Goal: Task Accomplishment & Management: Use online tool/utility

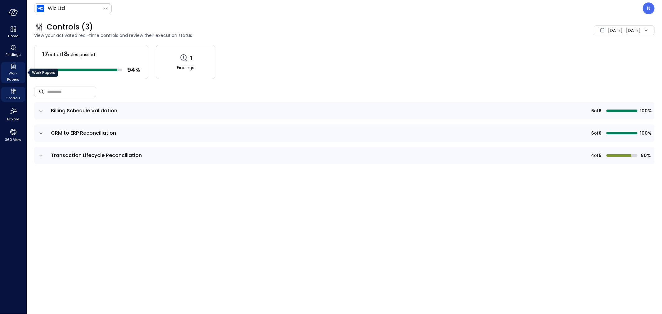
click at [14, 76] on span "Work Papers" at bounding box center [13, 76] width 19 height 12
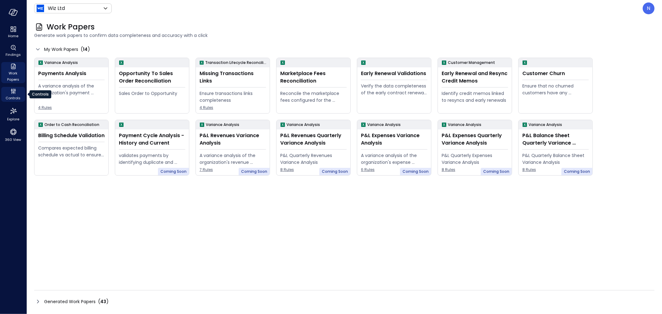
click at [14, 89] on icon "Controls" at bounding box center [13, 91] width 7 height 7
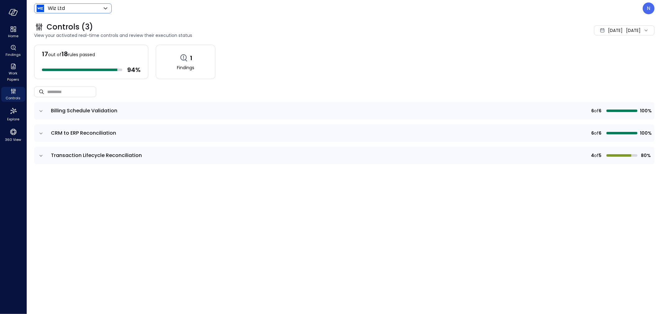
click at [80, 11] on body "Home Findings Work Papers Controls Explore 360 View Wiz Ltd ****** ​ N Controls…" at bounding box center [331, 157] width 662 height 314
click at [63, 46] on span "Wiz US" at bounding box center [72, 46] width 61 height 7
type input "******"
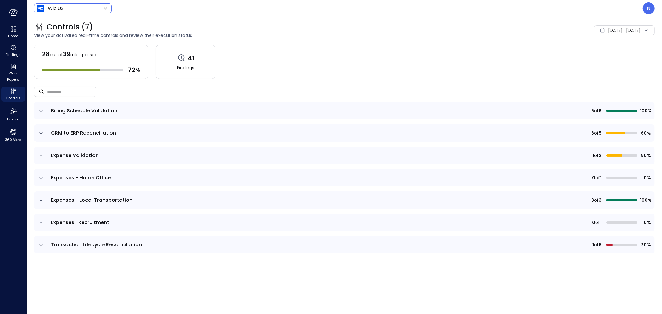
click at [89, 159] on span "Expense Validation" at bounding box center [75, 155] width 48 height 7
click at [73, 153] on span "Expense Validation" at bounding box center [75, 155] width 48 height 7
click at [43, 154] on icon "expand row" at bounding box center [41, 156] width 6 height 6
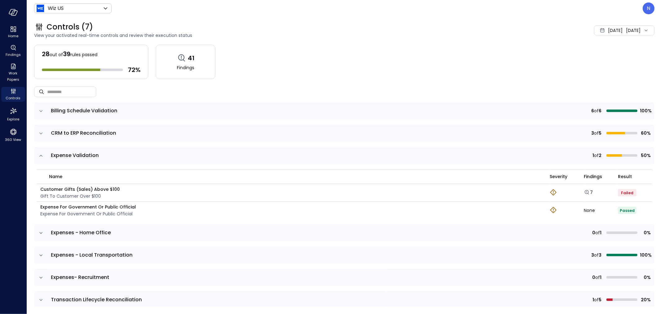
click at [588, 192] on div "7" at bounding box center [601, 192] width 34 height 7
click at [584, 192] on icon "Explore findings" at bounding box center [587, 192] width 6 height 6
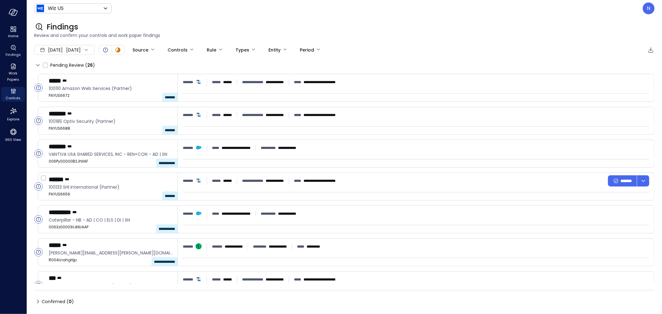
type input "****"
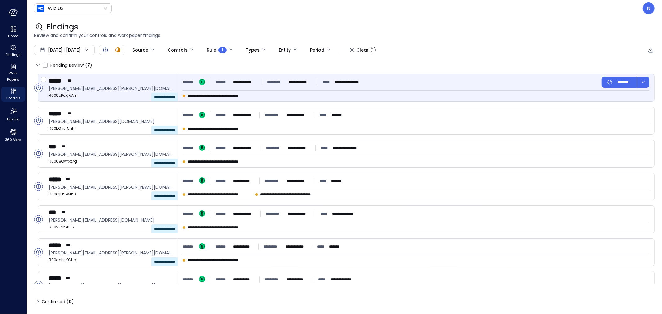
click at [304, 84] on p "**********" at bounding box center [301, 82] width 24 height 6
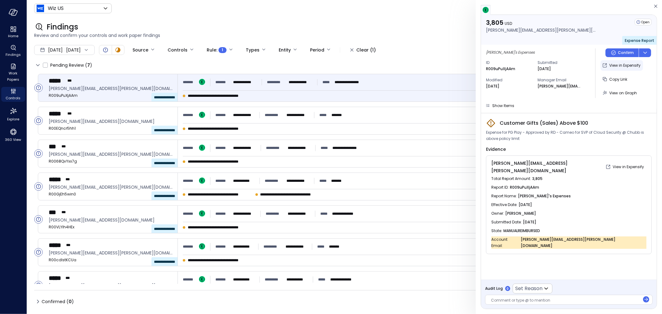
click at [624, 67] on p "View in Expensify" at bounding box center [624, 65] width 31 height 6
click at [626, 66] on p "View in Expensify" at bounding box center [624, 65] width 31 height 6
click at [502, 105] on span "Show Items" at bounding box center [503, 105] width 22 height 5
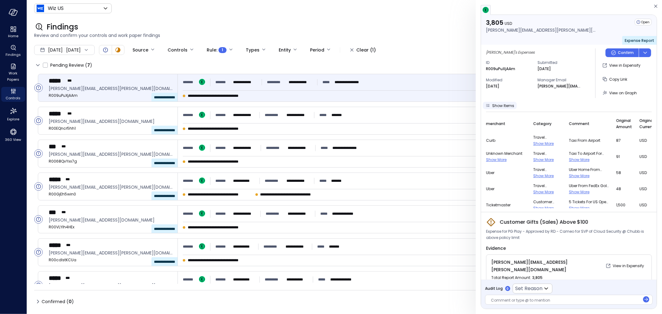
click at [502, 105] on span "Show Items" at bounding box center [503, 105] width 22 height 5
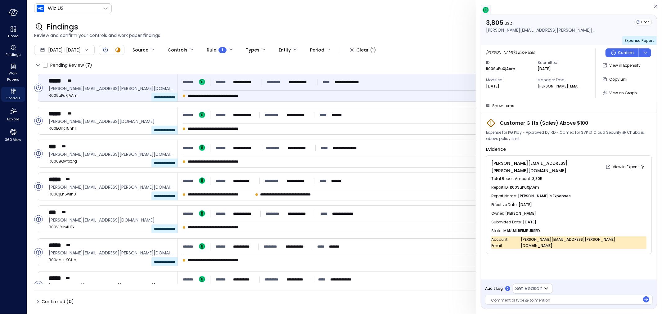
click at [506, 70] on p "R009uPuXjAAm" at bounding box center [500, 69] width 29 height 6
copy p "R009uPuXjAAm"
click at [631, 52] on p "Confirm" at bounding box center [626, 53] width 16 height 6
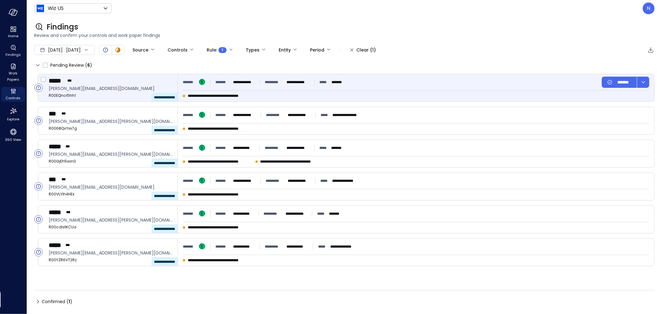
click at [127, 83] on div "***** ***" at bounding box center [111, 81] width 124 height 8
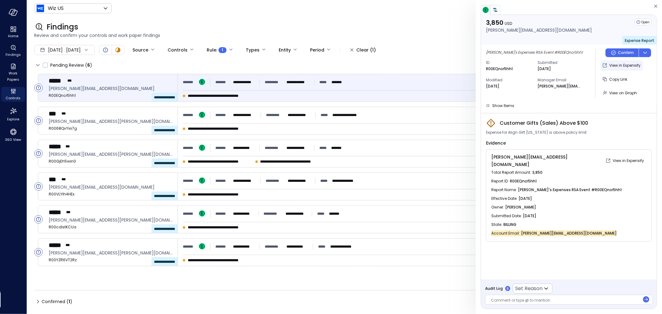
click at [623, 61] on button "View in Expensify" at bounding box center [622, 65] width 43 height 11
click at [506, 69] on p "R00EQncr5hh1" at bounding box center [499, 69] width 27 height 6
copy p "R00EQncr5hh1"
click at [528, 74] on div "Modified [DATE]" at bounding box center [509, 80] width 47 height 17
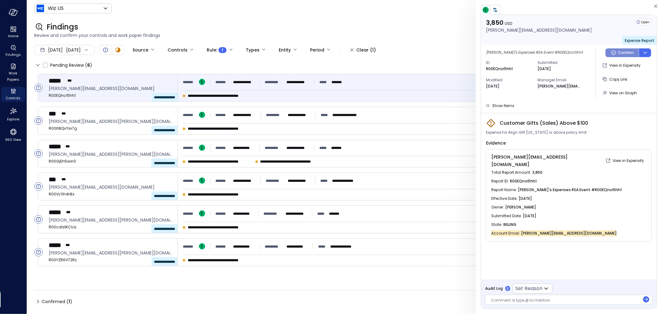
click at [609, 50] on button "Confirm" at bounding box center [622, 52] width 33 height 9
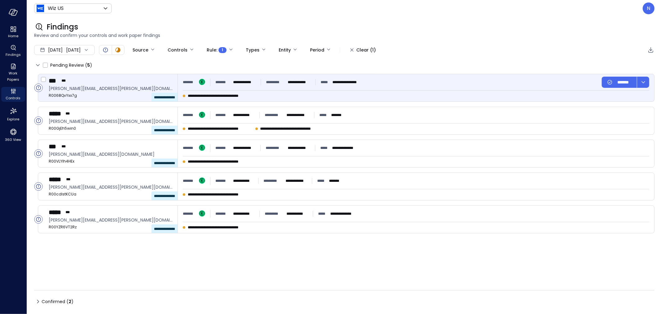
click at [249, 91] on div "**********" at bounding box center [416, 87] width 476 height 27
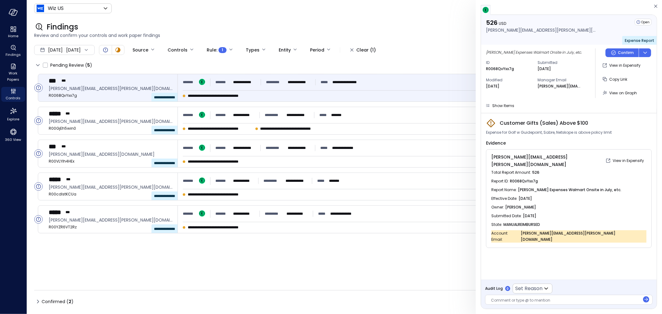
click at [529, 178] on span "R0068QvYxx7g" at bounding box center [524, 181] width 28 height 6
copy span "R0068QvYxx7g"
click at [575, 120] on span "Customer Gifts (Sales) Above $100" at bounding box center [544, 122] width 88 height 7
click at [604, 123] on div "Customer Gifts (Sales) Above $100" at bounding box center [569, 123] width 166 height 10
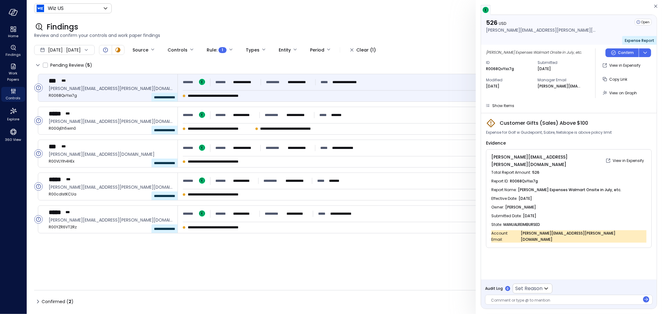
click at [507, 110] on div "526 USD [PERSON_NAME][EMAIL_ADDRESS][PERSON_NAME][DOMAIN_NAME] Open Expense Rep…" at bounding box center [569, 64] width 176 height 98
click at [506, 104] on span "Show Items" at bounding box center [503, 105] width 22 height 5
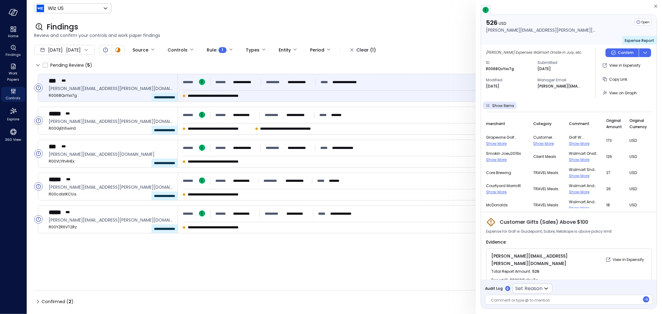
click at [538, 142] on span "Show More" at bounding box center [543, 143] width 20 height 5
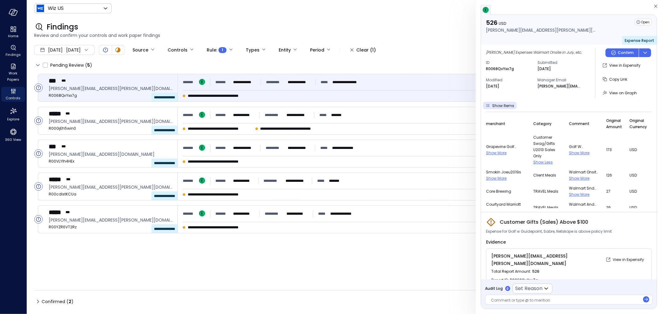
click at [582, 149] on div "Golf w Guidepoint, Sabre, Netskope Show More" at bounding box center [584, 150] width 30 height 12
click at [579, 150] on span "Show More" at bounding box center [579, 152] width 20 height 5
click at [541, 299] on div at bounding box center [565, 301] width 149 height 7
click at [621, 51] on p "Confirm" at bounding box center [626, 53] width 16 height 6
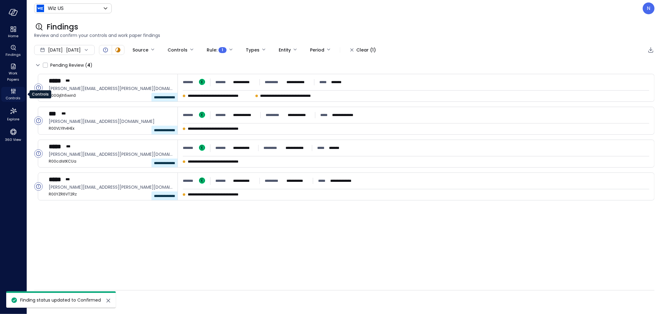
click at [11, 89] on icon "Controls" at bounding box center [13, 91] width 7 height 7
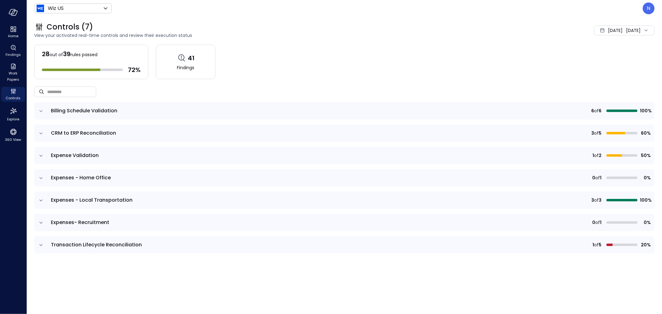
click at [44, 179] on td at bounding box center [40, 177] width 13 height 17
click at [42, 178] on icon "expand row" at bounding box center [41, 178] width 6 height 6
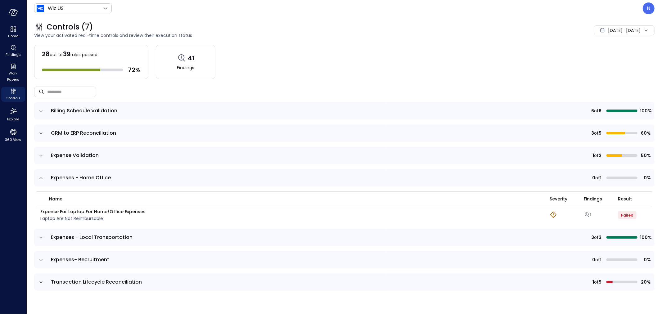
click at [40, 177] on icon "expand row" at bounding box center [41, 178] width 6 height 6
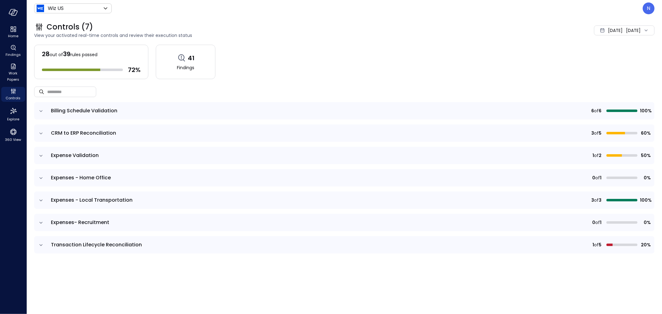
click at [41, 201] on icon "expand row" at bounding box center [41, 200] width 6 height 6
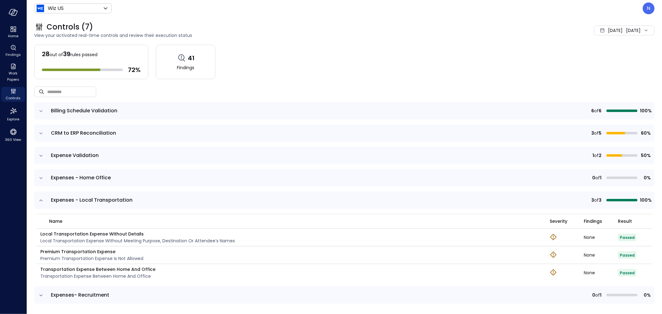
click at [41, 201] on icon "expand row" at bounding box center [41, 200] width 6 height 6
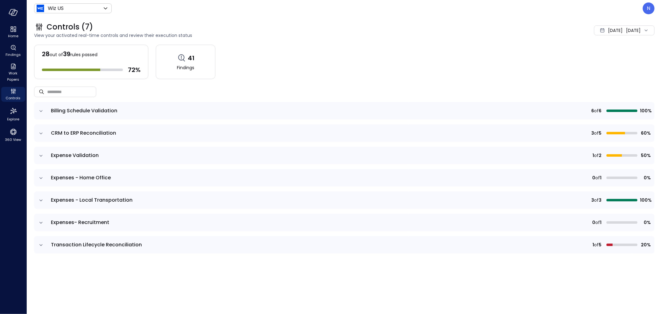
click at [44, 222] on td at bounding box center [40, 222] width 13 height 17
click at [43, 220] on icon "expand row" at bounding box center [41, 223] width 6 height 6
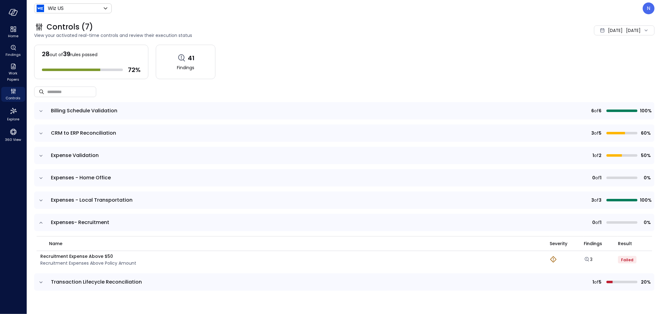
click at [43, 220] on icon "expand row" at bounding box center [41, 223] width 6 height 6
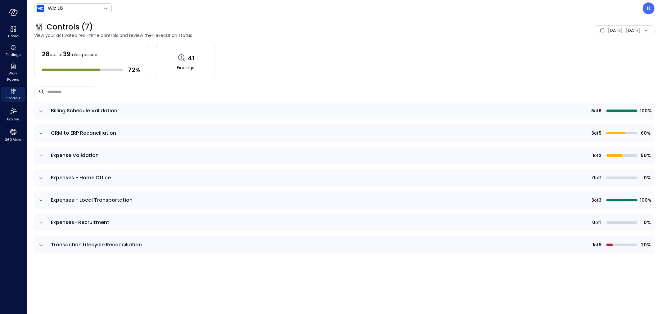
click at [43, 242] on icon "expand row" at bounding box center [41, 245] width 6 height 6
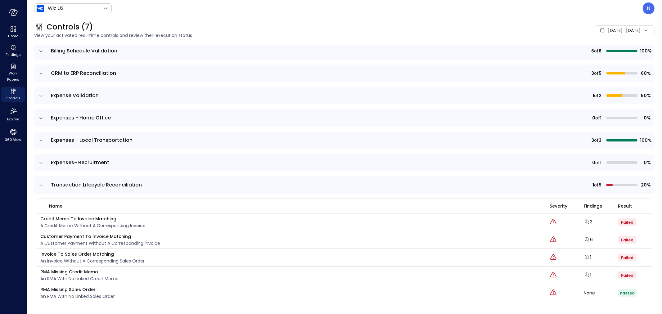
scroll to position [25, 0]
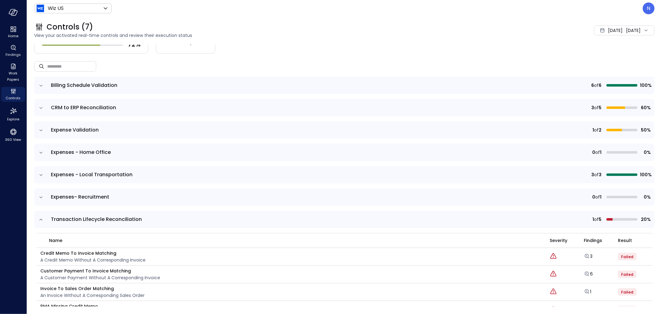
click at [40, 218] on icon "expand row" at bounding box center [41, 220] width 6 height 6
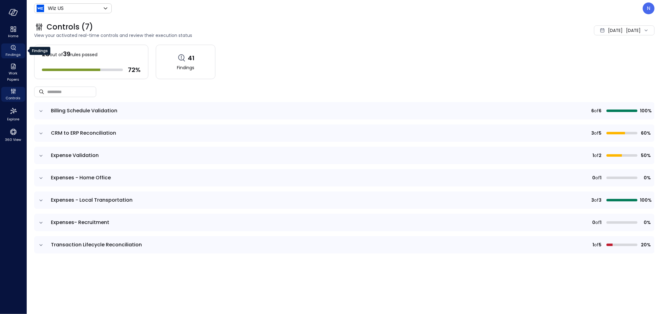
click at [11, 54] on span "Findings" at bounding box center [13, 55] width 15 height 6
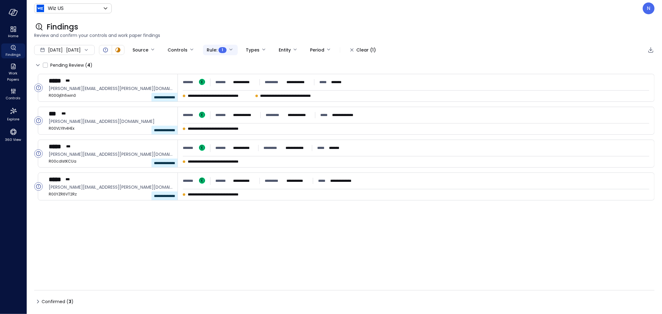
click at [241, 47] on body "**********" at bounding box center [331, 157] width 662 height 314
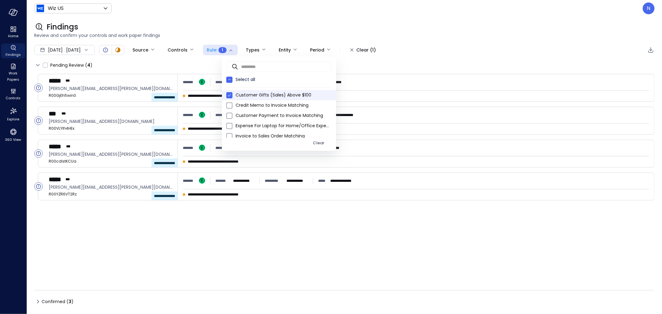
click at [264, 18] on div at bounding box center [331, 157] width 662 height 314
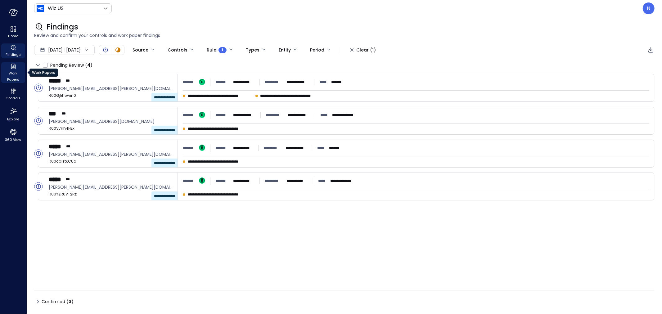
click at [12, 76] on span "Work Papers" at bounding box center [13, 76] width 19 height 12
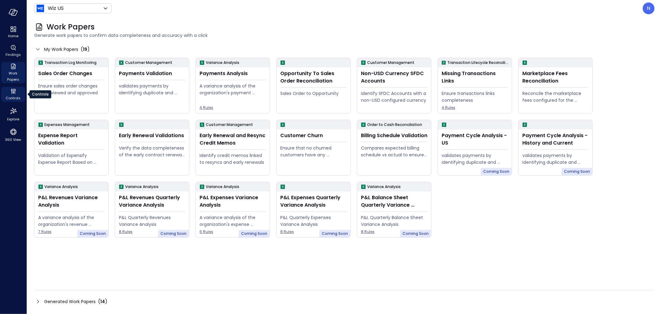
click at [16, 94] on icon "Controls" at bounding box center [13, 91] width 7 height 7
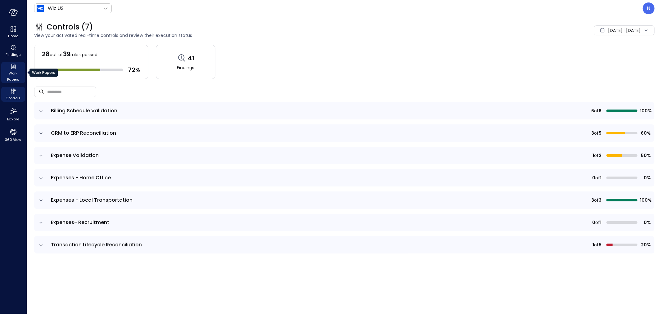
click at [19, 67] on div "Work Papers" at bounding box center [13, 72] width 24 height 21
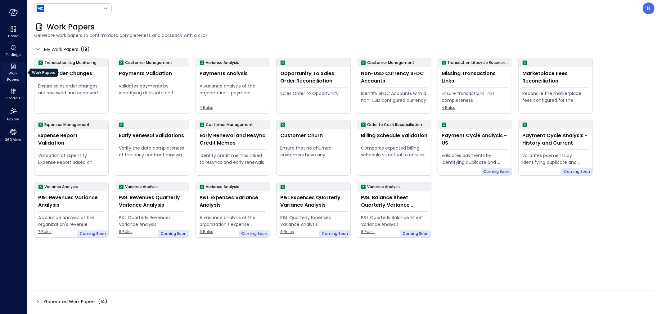
type input "******"
click at [12, 88] on icon "Controls" at bounding box center [13, 91] width 7 height 7
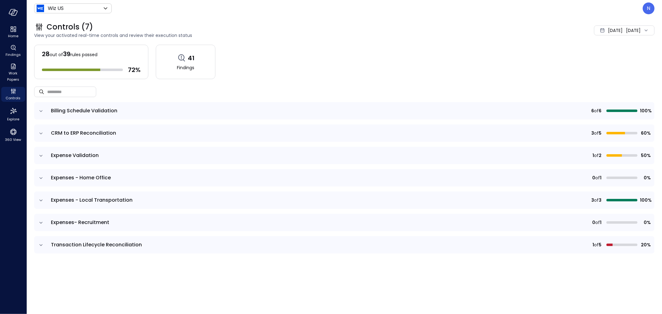
click at [125, 153] on span "Expense Validation" at bounding box center [228, 155] width 354 height 7
click at [47, 155] on td "Expense Validation" at bounding box center [227, 155] width 361 height 17
click at [43, 156] on icon "expand row" at bounding box center [41, 156] width 6 height 6
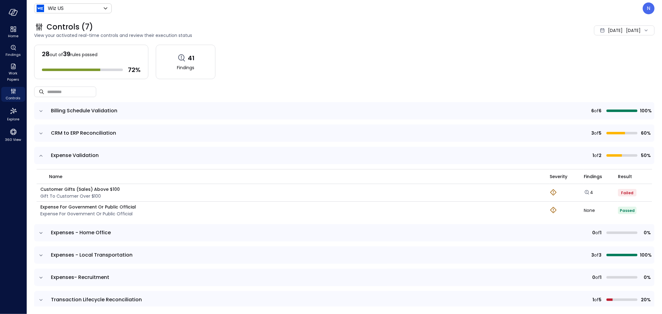
click at [41, 157] on icon "expand row" at bounding box center [41, 156] width 6 height 6
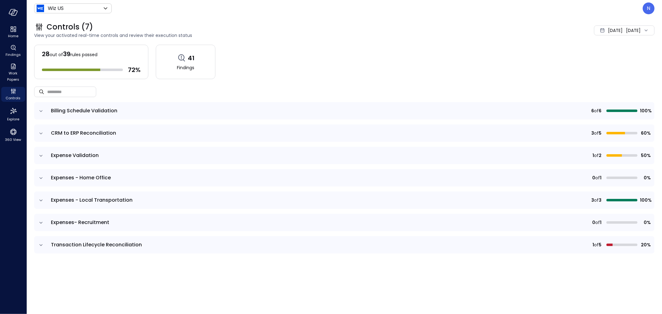
click at [39, 177] on icon "expand row" at bounding box center [41, 178] width 6 height 6
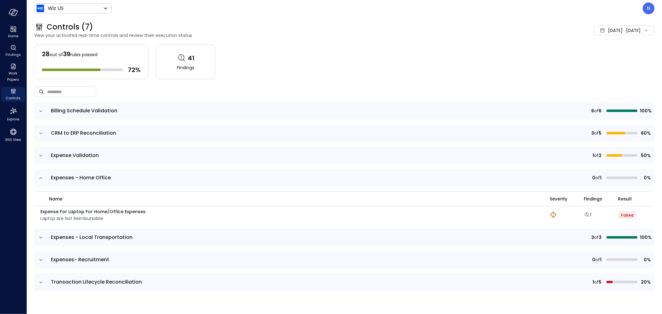
click at [42, 176] on icon "expand row" at bounding box center [41, 178] width 6 height 6
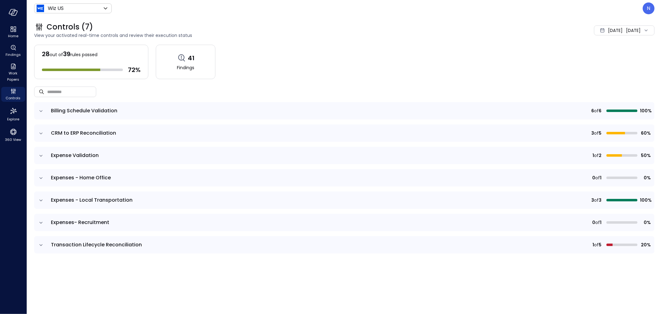
click at [44, 198] on icon "expand row" at bounding box center [41, 200] width 6 height 6
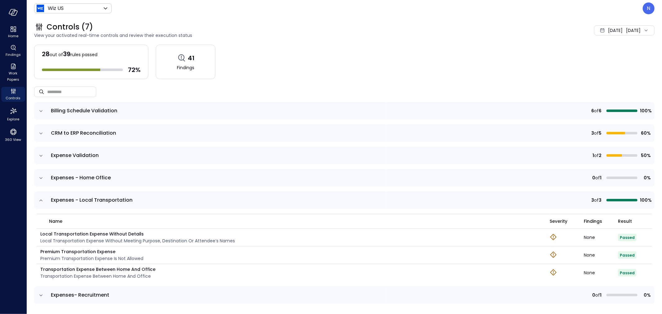
click at [44, 198] on icon "expand row" at bounding box center [41, 200] width 6 height 6
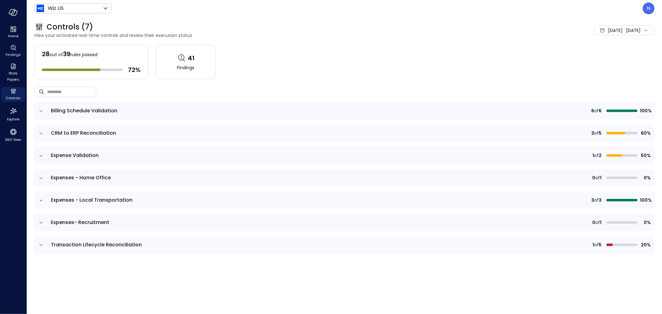
click at [41, 179] on icon "expand row" at bounding box center [41, 178] width 6 height 6
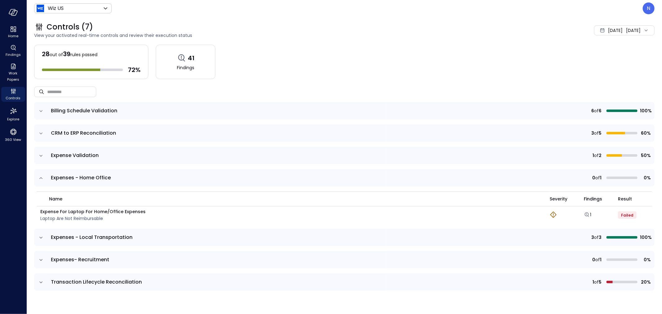
click at [45, 175] on td at bounding box center [40, 177] width 13 height 17
click at [41, 175] on icon "expand row" at bounding box center [41, 178] width 6 height 6
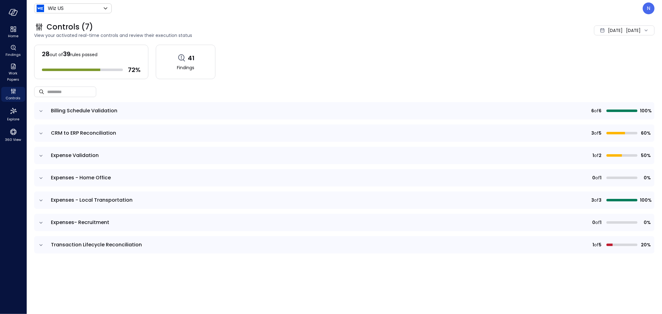
click at [43, 153] on icon "expand row" at bounding box center [41, 156] width 6 height 6
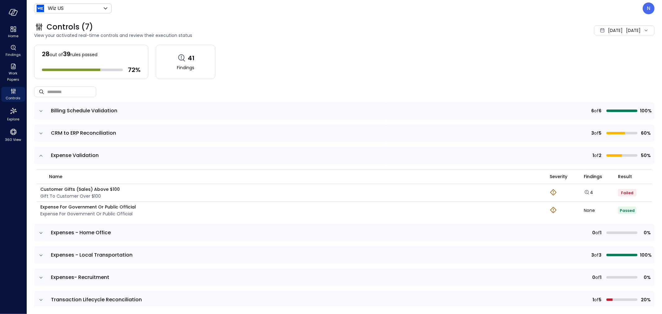
click at [587, 208] on div "None" at bounding box center [601, 210] width 34 height 4
click at [41, 156] on icon "expand row" at bounding box center [41, 156] width 6 height 6
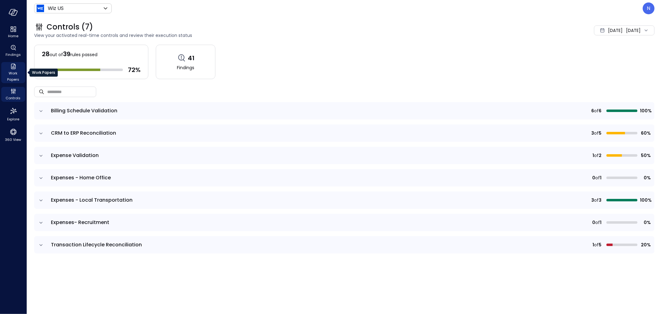
click at [12, 68] on icon "Work Papers" at bounding box center [13, 67] width 5 height 6
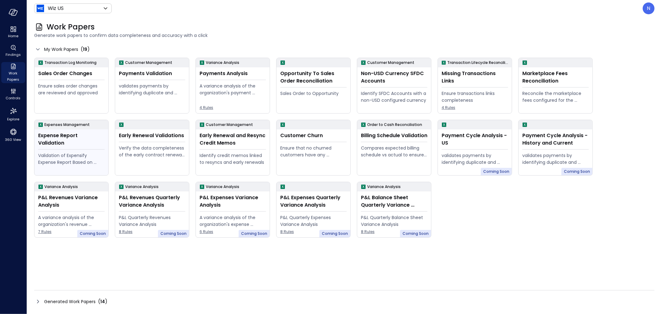
click at [82, 136] on div "Expense Report Validation" at bounding box center [71, 139] width 66 height 15
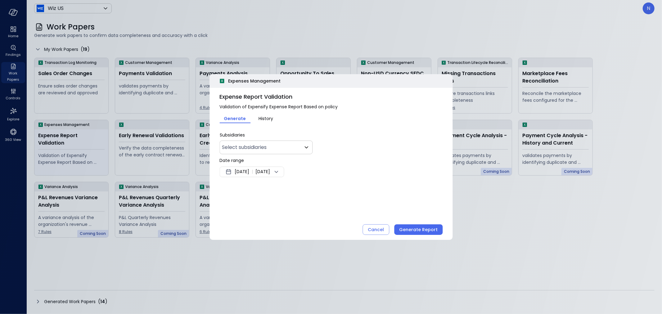
type input "**"
click at [270, 113] on button "History" at bounding box center [265, 118] width 31 height 10
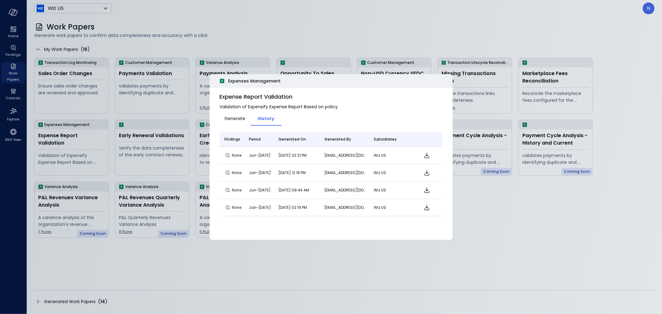
click at [235, 113] on button "Generate" at bounding box center [234, 118] width 31 height 10
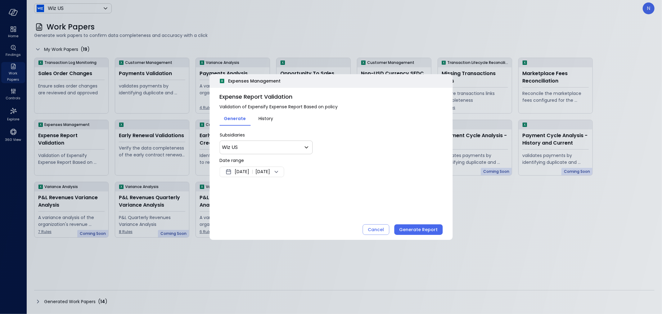
click at [249, 172] on span "[DATE]" at bounding box center [242, 171] width 15 height 7
click at [299, 188] on button "<" at bounding box center [298, 188] width 11 height 11
click at [278, 209] on button "1" at bounding box center [280, 210] width 7 height 7
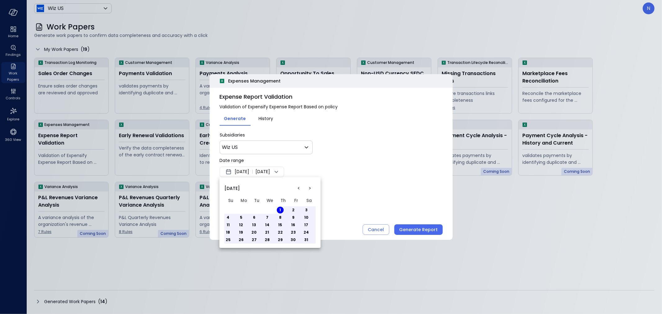
click at [371, 187] on div at bounding box center [331, 157] width 662 height 314
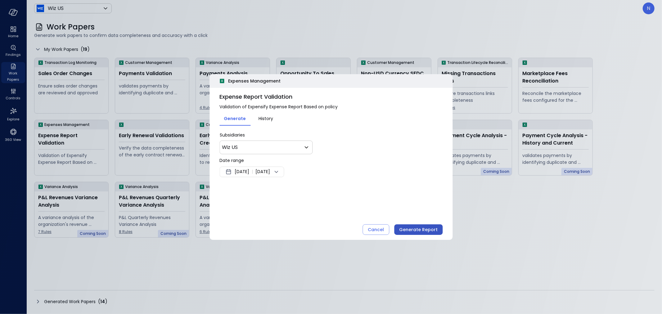
click at [423, 232] on div "Generate Report" at bounding box center [418, 230] width 38 height 8
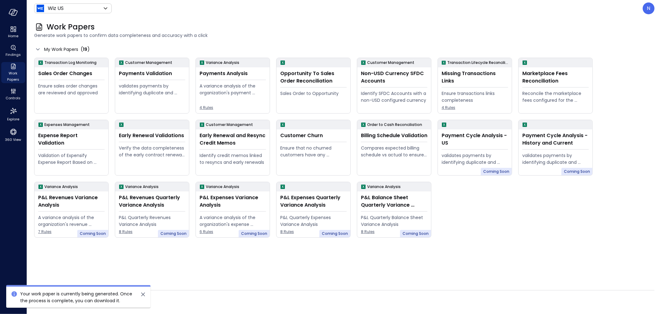
click at [143, 296] on icon "close" at bounding box center [142, 294] width 7 height 7
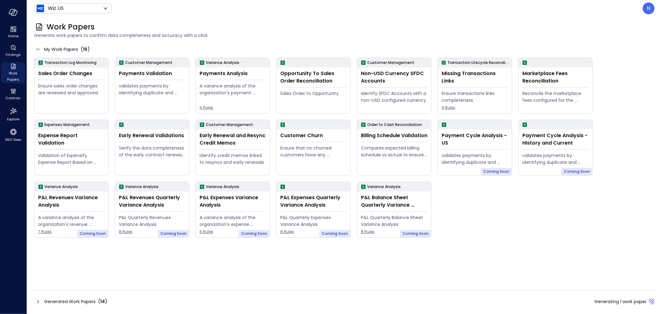
click at [64, 302] on span "Generated Work Papers" at bounding box center [70, 301] width 52 height 7
